Goal: Task Accomplishment & Management: Complete application form

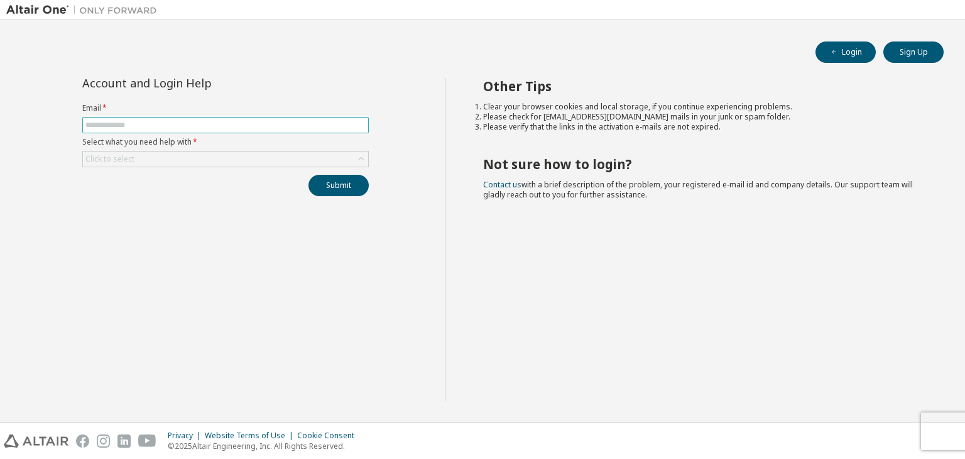
click at [278, 121] on input "text" at bounding box center [225, 125] width 280 height 10
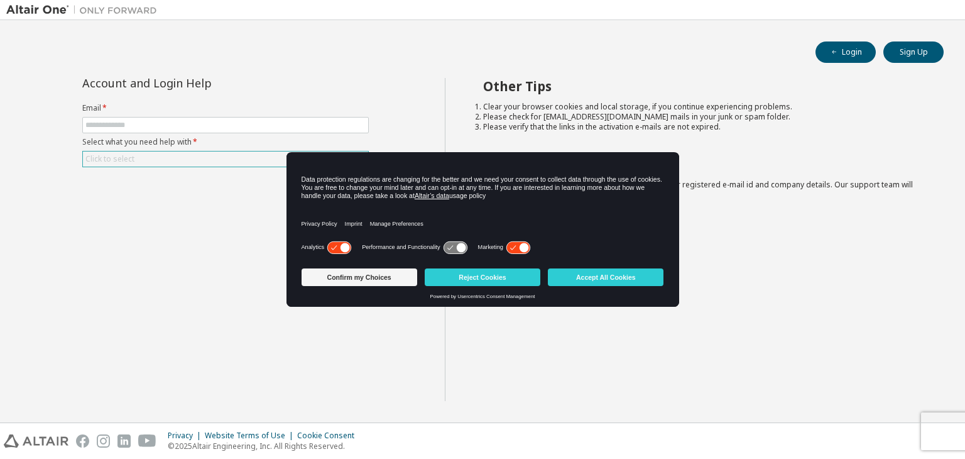
click at [226, 160] on div "Click to select" at bounding box center [225, 158] width 285 height 15
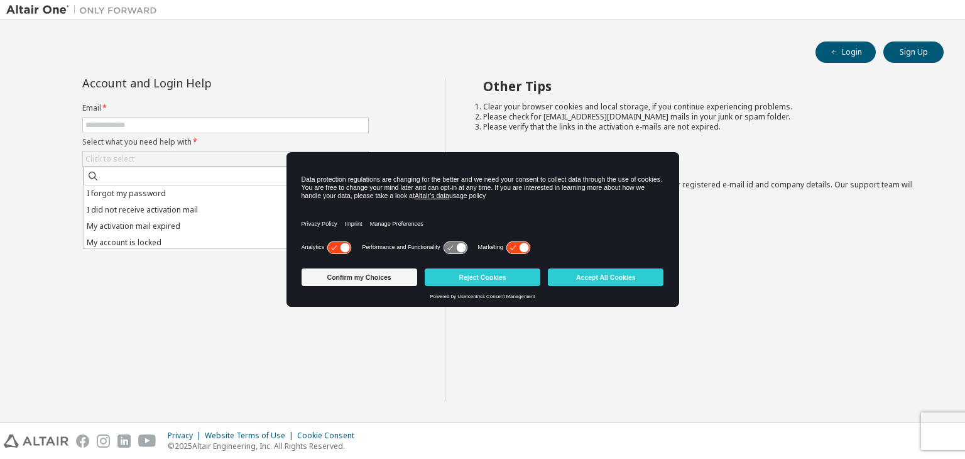
click at [589, 267] on div "Confirm my Choices Reject Cookies Accept All Cookies" at bounding box center [483, 278] width 363 height 30
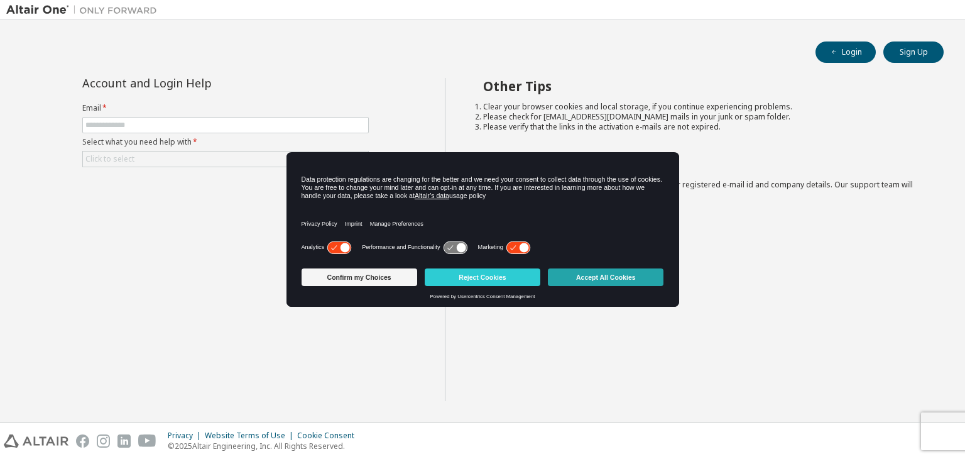
click at [601, 282] on button "Accept All Cookies" at bounding box center [606, 277] width 116 height 18
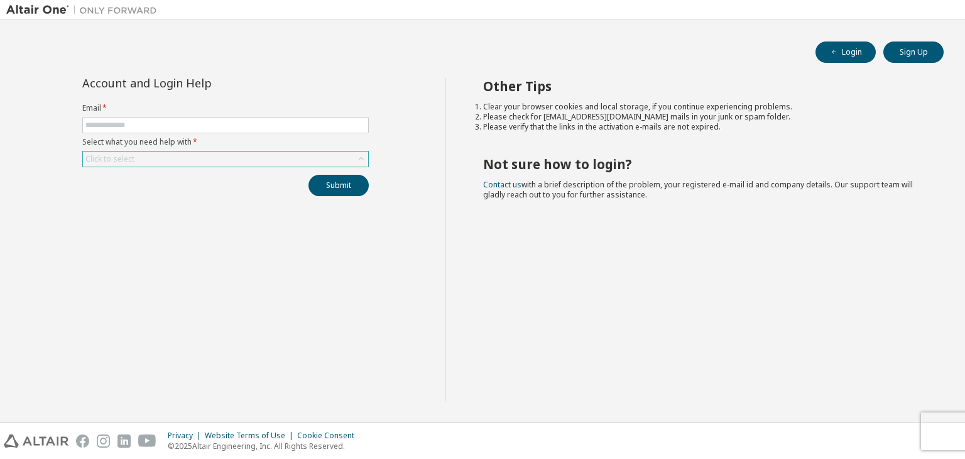
click at [312, 164] on div "Click to select" at bounding box center [225, 158] width 285 height 15
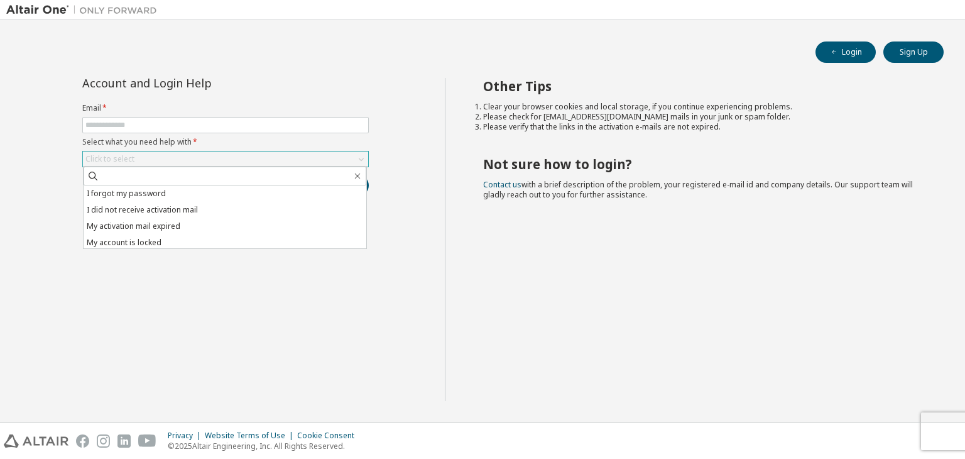
click at [312, 164] on div "Click to select" at bounding box center [225, 158] width 285 height 15
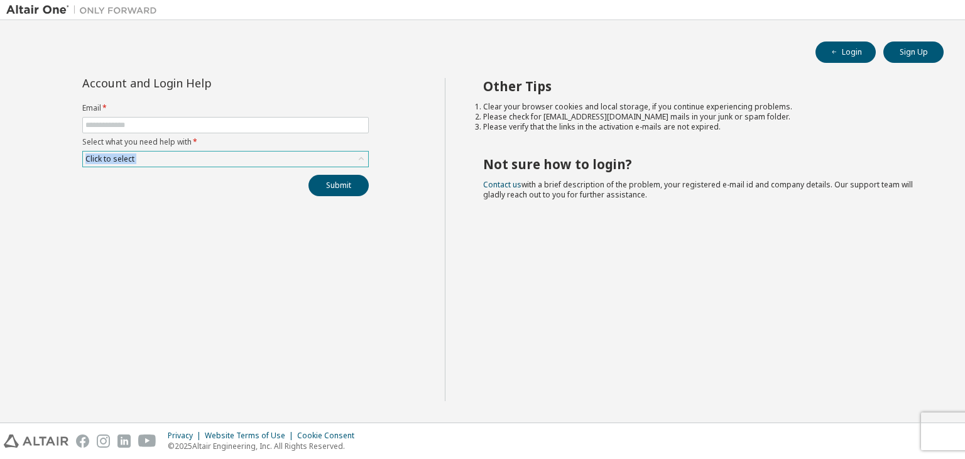
click at [312, 164] on div "Click to select" at bounding box center [225, 158] width 285 height 15
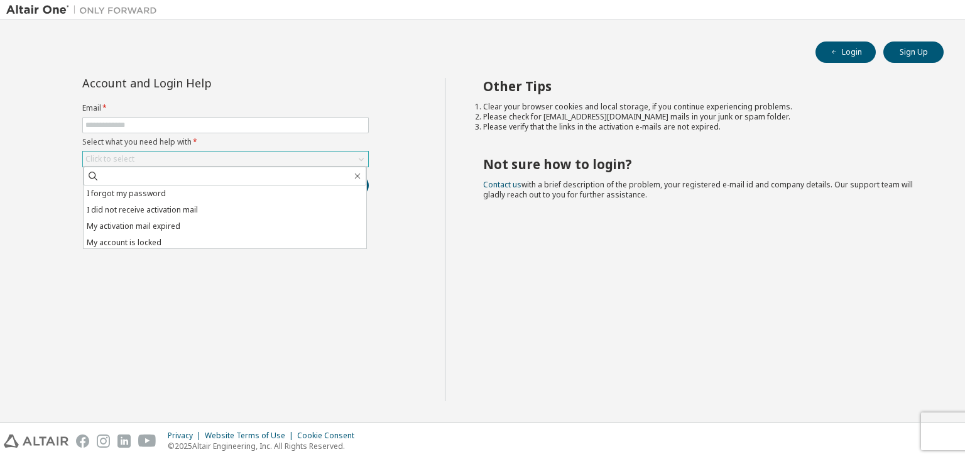
click at [312, 164] on div "Click to select" at bounding box center [225, 158] width 285 height 15
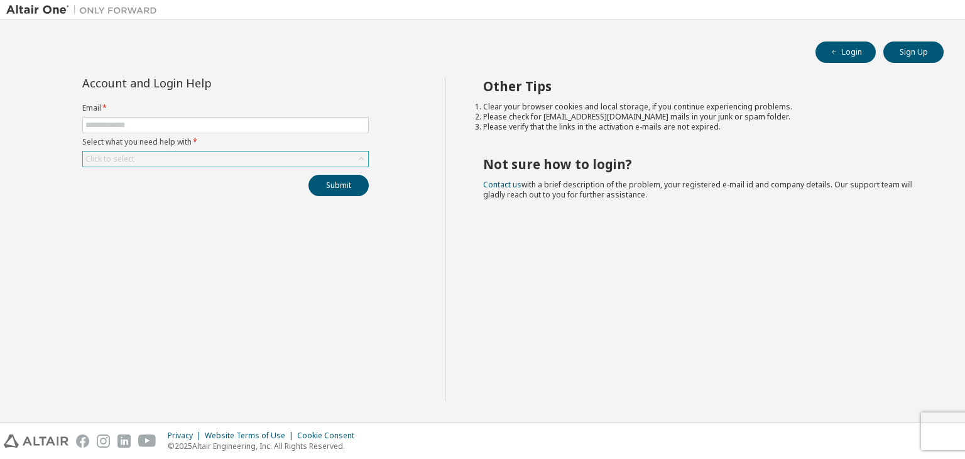
click at [312, 164] on div "Click to select" at bounding box center [225, 158] width 285 height 15
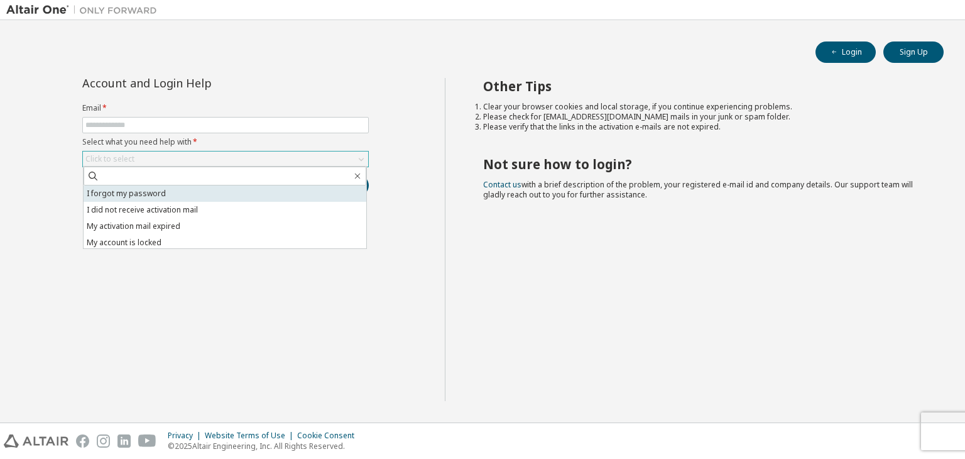
click at [234, 192] on li "I forgot my password" at bounding box center [225, 193] width 283 height 16
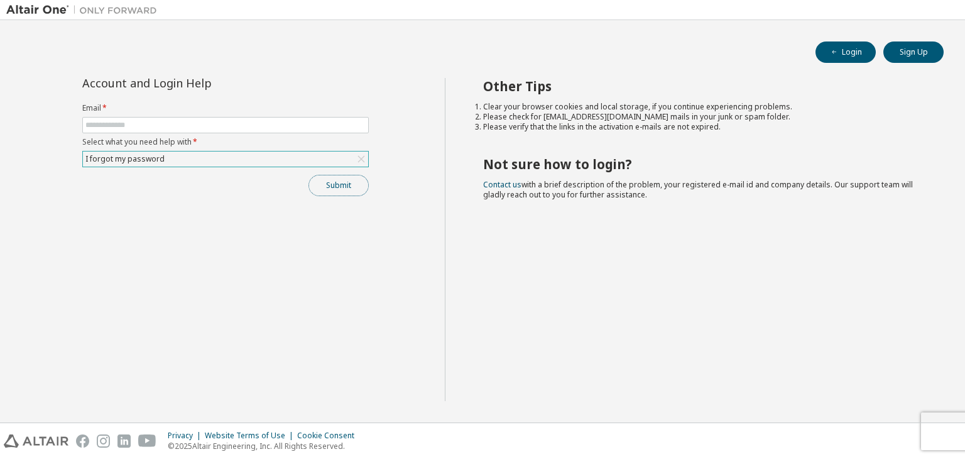
click at [337, 194] on button "Submit" at bounding box center [339, 185] width 60 height 21
click at [293, 129] on input "text" at bounding box center [225, 125] width 280 height 10
type input "**********"
click at [331, 192] on button "Submit" at bounding box center [339, 185] width 60 height 21
click at [337, 192] on button "Submit" at bounding box center [339, 185] width 60 height 21
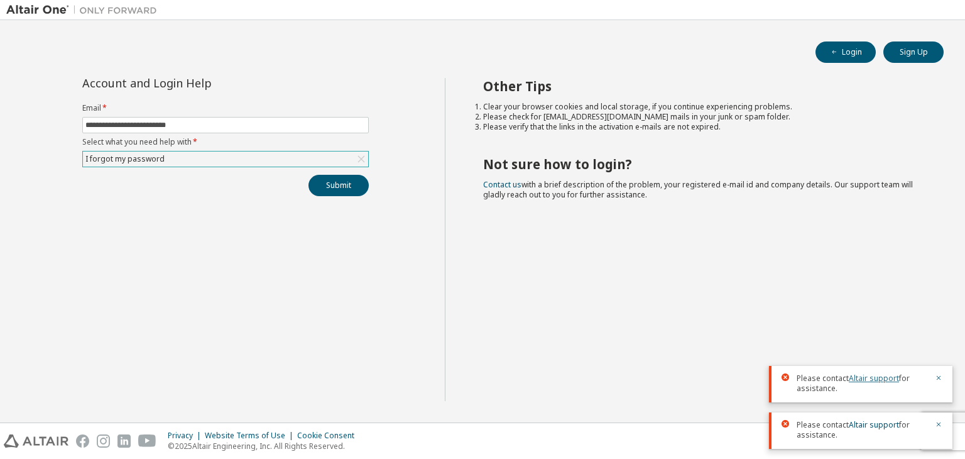
click at [867, 375] on link "Altair support" at bounding box center [874, 378] width 50 height 11
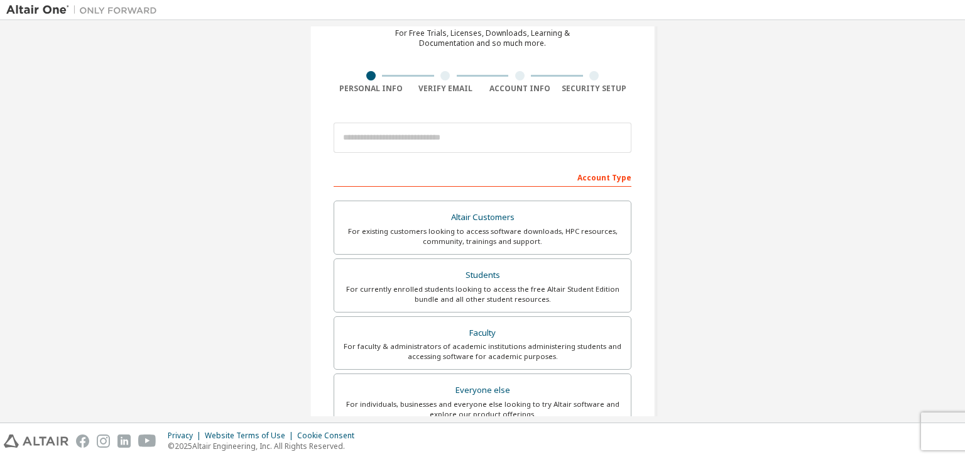
scroll to position [70, 0]
